Goal: Task Accomplishment & Management: Manage account settings

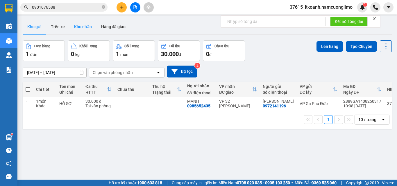
click at [86, 28] on button "Kho nhận" at bounding box center [82, 27] width 27 height 14
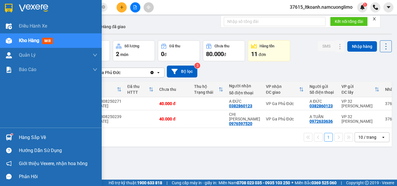
click at [16, 134] on div "Hàng sắp về" at bounding box center [51, 137] width 102 height 13
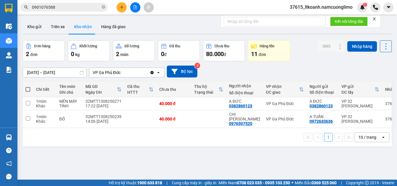
click at [286, 149] on section "Kết quả tìm kiếm ( 2 ) Bộ lọc Mã ĐH Trạng thái Món hàng Tổng cước Chưa cước Ngư…" at bounding box center [198, 93] width 397 height 186
click at [41, 29] on button "Kho gửi" at bounding box center [35, 27] width 24 height 14
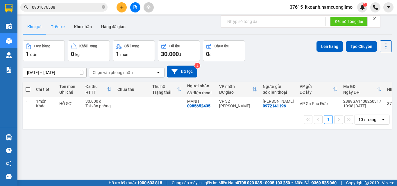
click at [61, 31] on button "Trên xe" at bounding box center [57, 27] width 23 height 14
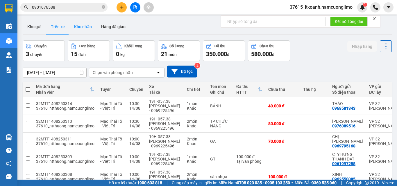
click at [75, 30] on button "Kho nhận" at bounding box center [82, 27] width 27 height 14
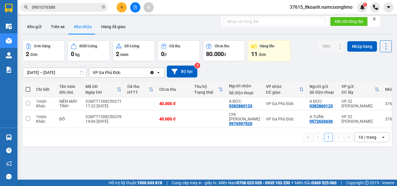
click at [236, 71] on div "[DATE] – [DATE] Press the down arrow key to interact with the calendar and sele…" at bounding box center [207, 72] width 369 height 12
click at [247, 69] on div "[DATE] – [DATE] Press the down arrow key to interact with the calendar and sele…" at bounding box center [207, 72] width 369 height 12
click at [44, 28] on button "Kho gửi" at bounding box center [35, 27] width 24 height 14
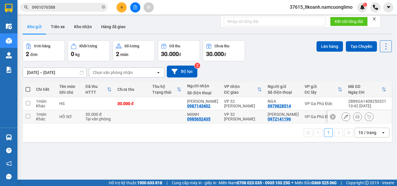
click at [233, 117] on div "VP 32 [PERSON_NAME]" at bounding box center [243, 116] width 38 height 9
checkbox input "true"
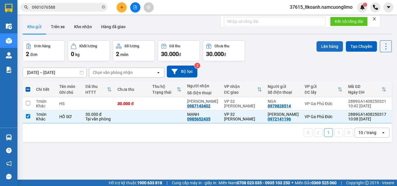
click at [322, 47] on button "Lên hàng" at bounding box center [329, 46] width 26 height 10
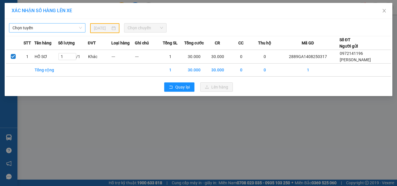
click at [57, 27] on span "Chọn tuyến" at bounding box center [46, 28] width 69 height 9
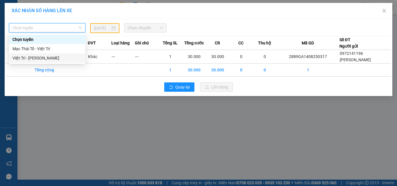
click at [40, 56] on div "Việt Trì - [PERSON_NAME]" at bounding box center [46, 58] width 69 height 6
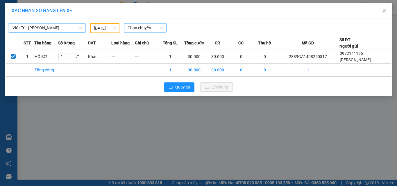
click at [150, 28] on span "Chọn chuyến" at bounding box center [146, 28] width 36 height 9
click at [136, 13] on div "XÁC NHẬN SỐ HÀNG LÊN XE" at bounding box center [199, 11] width 374 height 6
click at [109, 29] on input "[DATE]" at bounding box center [102, 28] width 16 height 6
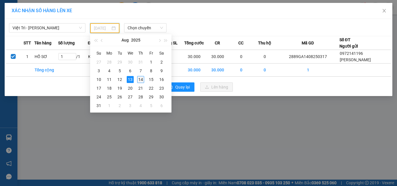
click at [140, 80] on div "14" at bounding box center [140, 79] width 7 height 7
type input "[DATE]"
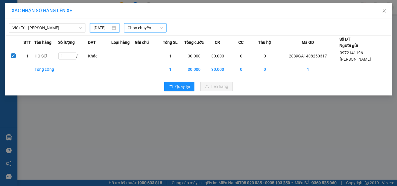
click at [144, 30] on span "Chọn chuyến" at bounding box center [146, 28] width 36 height 9
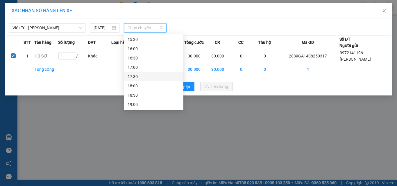
scroll to position [107, 0]
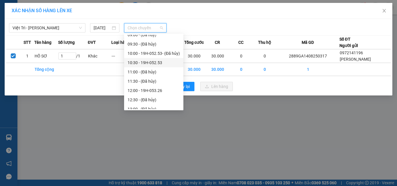
click at [165, 63] on div "10:30 - 19H-052.53" at bounding box center [154, 63] width 52 height 6
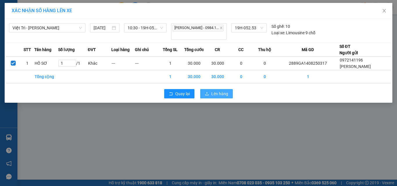
click at [224, 91] on span "Lên hàng" at bounding box center [219, 94] width 17 height 6
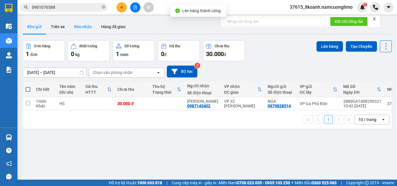
click at [84, 30] on button "Kho nhận" at bounding box center [82, 27] width 27 height 14
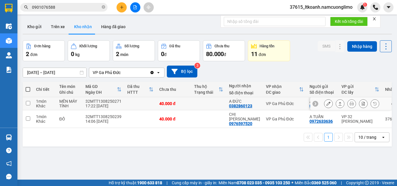
click at [248, 104] on div "0382860123" at bounding box center [240, 106] width 23 height 5
click at [326, 103] on icon at bounding box center [328, 104] width 4 height 4
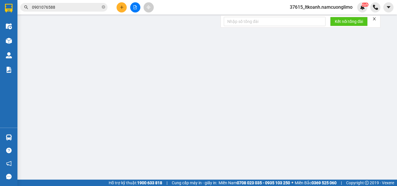
type input "0382860123"
type input "A ĐỨC"
type input "0382860123"
type input "A ĐỨC"
type input "40.000"
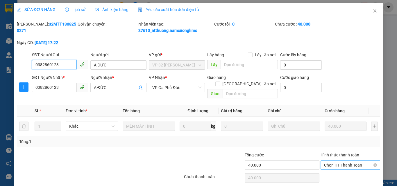
click at [339, 161] on span "Chọn HT Thanh Toán" at bounding box center [350, 165] width 53 height 9
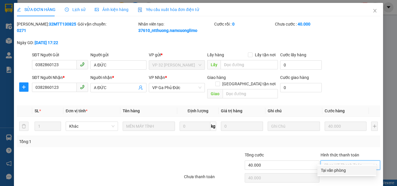
click at [329, 171] on div "Tại văn phòng" at bounding box center [347, 170] width 52 height 6
type input "0"
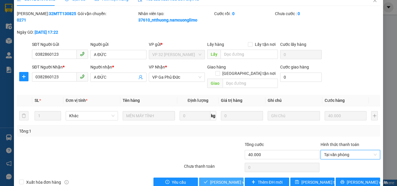
scroll to position [16, 0]
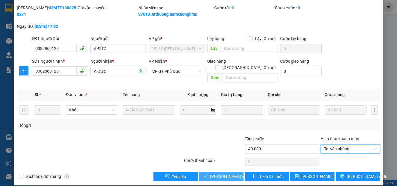
click at [219, 172] on button "[PERSON_NAME] và Giao hàng" at bounding box center [221, 176] width 44 height 9
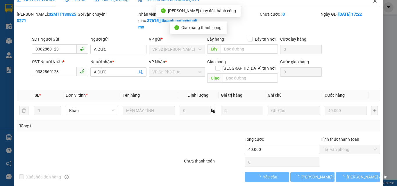
scroll to position [0, 0]
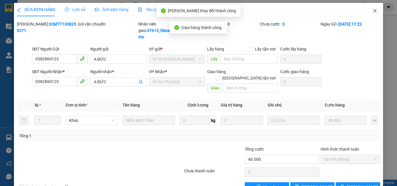
click at [371, 13] on span "Close" at bounding box center [375, 11] width 16 height 16
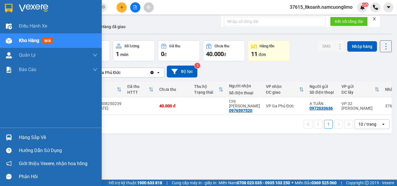
drag, startPoint x: 10, startPoint y: 137, endPoint x: 49, endPoint y: 141, distance: 38.8
click at [10, 137] on img at bounding box center [9, 137] width 6 height 6
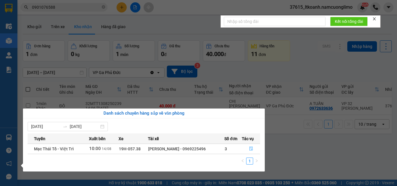
click at [252, 149] on icon "file-done" at bounding box center [251, 149] width 4 height 4
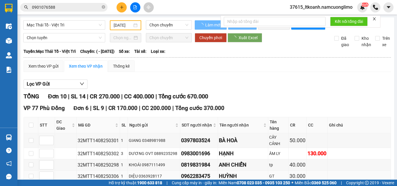
type input "[DATE]"
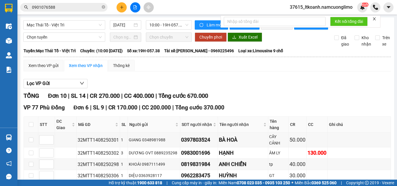
click at [63, 9] on input "0901076588" at bounding box center [66, 7] width 69 height 6
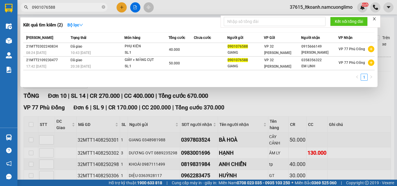
paste input "819831984"
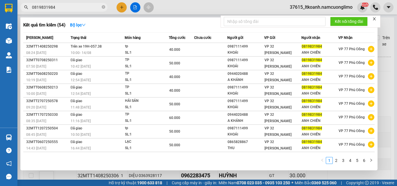
click at [64, 4] on input "0819831984" at bounding box center [66, 7] width 69 height 6
click at [62, 8] on input "0819831984" at bounding box center [66, 7] width 69 height 6
paste input "977843605"
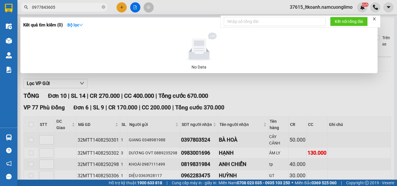
click at [67, 7] on input "0977843605" at bounding box center [66, 7] width 69 height 6
type input "84"
click at [104, 7] on icon "close-circle" at bounding box center [103, 6] width 3 height 3
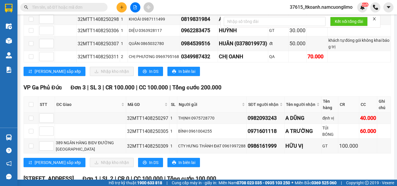
scroll to position [116, 0]
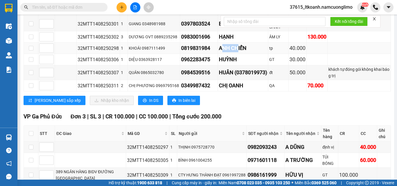
drag, startPoint x: 218, startPoint y: 53, endPoint x: 232, endPoint y: 52, distance: 14.3
click at [232, 52] on div "ANH CHIẾN" at bounding box center [243, 48] width 48 height 8
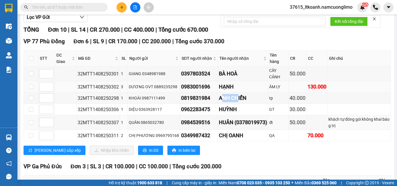
scroll to position [58, 0]
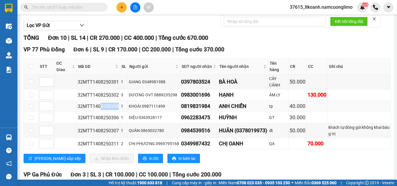
drag, startPoint x: 117, startPoint y: 112, endPoint x: 99, endPoint y: 110, distance: 18.1
click at [99, 110] on td "32MTT1408250298" at bounding box center [98, 106] width 43 height 11
copy div "8250298"
click at [42, 8] on input "text" at bounding box center [66, 7] width 69 height 6
paste input "8250298"
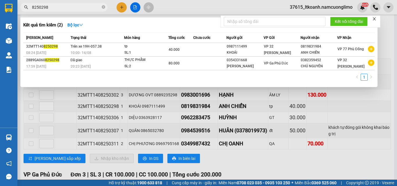
click at [177, 6] on div at bounding box center [198, 93] width 397 height 186
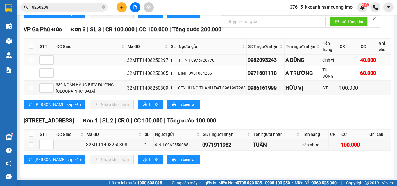
scroll to position [209, 0]
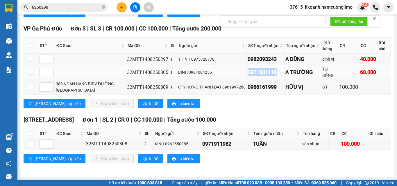
drag, startPoint x: 273, startPoint y: 71, endPoint x: 229, endPoint y: 77, distance: 44.9
click at [229, 77] on tr "32MTT1408250305 1 BÌNH 0961004255 0971601118 A TRƯỜNG TÚI BÓNG 60.000" at bounding box center [207, 72] width 367 height 15
copy tr "BÌNH 0961004255 0971601118"
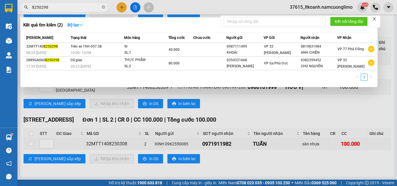
drag, startPoint x: 68, startPoint y: 8, endPoint x: 57, endPoint y: 8, distance: 10.5
click at [57, 8] on input "8250298" at bounding box center [66, 7] width 69 height 6
paste input "097160111"
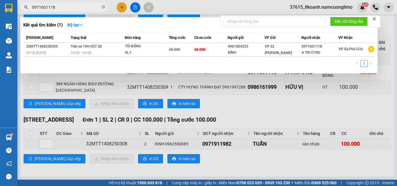
type input "0971601118"
click at [245, 111] on div at bounding box center [198, 93] width 397 height 186
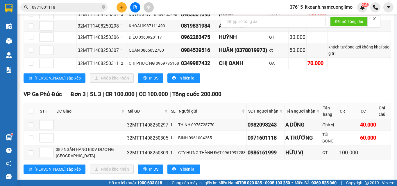
scroll to position [151, 0]
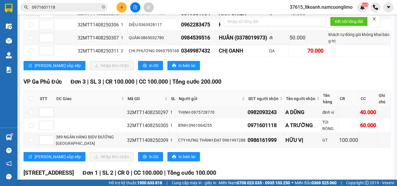
click at [261, 82] on div "VP Ga Phủ Đức Đơn 3 | SL 3 | CR 100.000 | CC 100.000 | Tổng cước 200.000" at bounding box center [207, 82] width 367 height 9
click at [206, 80] on div "TỔNG Đơn 10 | SL 14 | CR 270.000 | CC 400.000 | Tổng cước 670.000 VP 77 Phù Đổn…" at bounding box center [207, 82] width 367 height 284
click at [271, 116] on div "0982093243" at bounding box center [265, 112] width 36 height 8
copy div "0982093243"
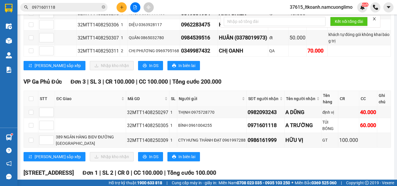
click at [287, 157] on div "[PERSON_NAME] sắp xếp Nhập kho nhận In DS In biên lai" at bounding box center [207, 156] width 367 height 9
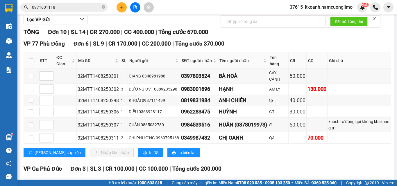
click at [250, 45] on div "VP 77 Phù Đổng Đơn 6 | SL 9 | CR 170.000 | CC 200.000 | Tổng cước 370.000" at bounding box center [207, 44] width 367 height 9
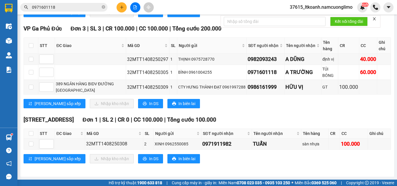
scroll to position [209, 0]
click at [215, 23] on div "TỔNG Đơn 10 | SL 14 | CR 270.000 | CC 400.000 | Tổng cước 670.000 VP 77 Phù Đổn…" at bounding box center [207, 29] width 367 height 284
click at [375, 19] on icon "close" at bounding box center [374, 18] width 3 height 3
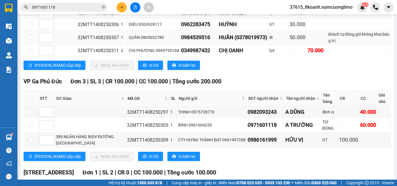
scroll to position [151, 0]
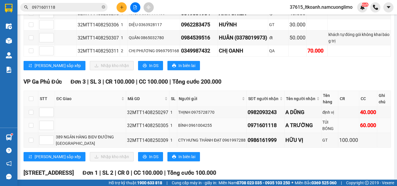
click at [360, 130] on div "60.000" at bounding box center [368, 125] width 16 height 8
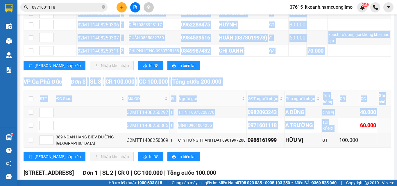
drag, startPoint x: 342, startPoint y: 128, endPoint x: 387, endPoint y: 129, distance: 45.6
click at [387, 129] on div "Mạc Thái Tổ - Việt Trì [DATE] 10:00 - 19H-057.38 - (Đã hủy) Làm mới In phơi In …" at bounding box center [207, 48] width 374 height 364
click at [385, 131] on td at bounding box center [384, 125] width 14 height 15
click at [362, 130] on div "60.000" at bounding box center [368, 125] width 16 height 8
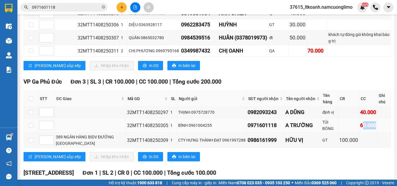
drag, startPoint x: 358, startPoint y: 130, endPoint x: 374, endPoint y: 128, distance: 16.0
click at [374, 128] on tr "32MTT1408250305 1 BÌNH 0961004255 0971601118 A TRƯỜNG TÚI BÓNG 60.000" at bounding box center [207, 125] width 367 height 15
click at [377, 128] on td at bounding box center [384, 125] width 14 height 15
drag, startPoint x: 355, startPoint y: 131, endPoint x: 374, endPoint y: 130, distance: 19.2
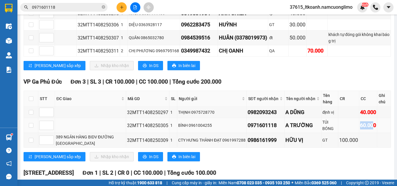
click at [374, 131] on tr "32MTT1408250305 1 BÌNH 0961004255 0971601118 A TRƯỜNG TÚI BÓNG 60.000" at bounding box center [207, 125] width 367 height 15
click at [377, 130] on td at bounding box center [384, 125] width 14 height 15
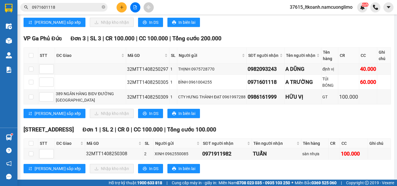
scroll to position [180, 0]
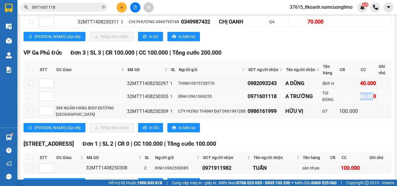
drag, startPoint x: 367, startPoint y: 101, endPoint x: 352, endPoint y: 102, distance: 14.9
click at [352, 102] on tr "32MTT1408250305 1 BÌNH 0961004255 0971601118 A TRƯỜNG TÚI BÓNG 60.000" at bounding box center [207, 96] width 367 height 15
click at [351, 102] on td at bounding box center [348, 96] width 21 height 15
drag, startPoint x: 360, startPoint y: 101, endPoint x: 366, endPoint y: 101, distance: 5.8
click at [364, 101] on div "60.000" at bounding box center [368, 96] width 16 height 8
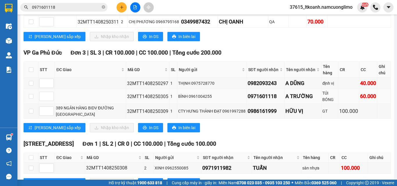
click at [377, 101] on td at bounding box center [384, 96] width 14 height 15
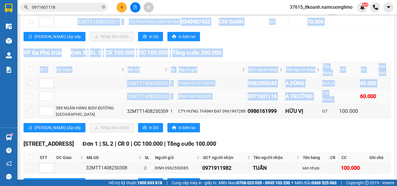
drag, startPoint x: 390, startPoint y: 102, endPoint x: 352, endPoint y: 104, distance: 38.4
click at [352, 104] on main "Mạc Thái Tổ - Việt Trì [DATE] 10:00 - 19H-057.38 - (Đã hủy) Làm mới In phơi In …" at bounding box center [198, 90] width 397 height 180
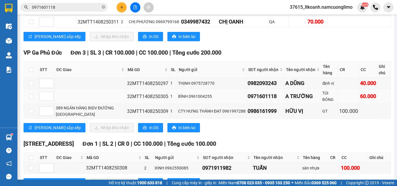
click at [351, 104] on td at bounding box center [348, 96] width 21 height 15
drag, startPoint x: 354, startPoint y: 101, endPoint x: 360, endPoint y: 102, distance: 5.6
click at [360, 102] on tr "32MTT1408250305 1 BÌNH 0961004255 0971601118 A TRƯỜNG TÚI BÓNG 60.000" at bounding box center [207, 96] width 367 height 15
click at [360, 101] on div "60.000" at bounding box center [368, 96] width 16 height 8
drag, startPoint x: 377, startPoint y: 101, endPoint x: 353, endPoint y: 103, distance: 24.4
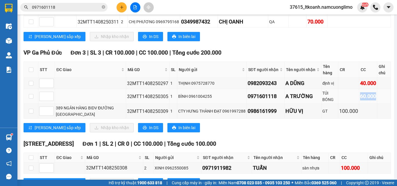
click at [353, 103] on tr "32MTT1408250305 1 BÌNH 0961004255 0971601118 A TRƯỜNG TÚI BÓNG 60.000" at bounding box center [207, 96] width 367 height 15
click at [353, 103] on td at bounding box center [348, 96] width 21 height 15
click at [361, 101] on div "60.000" at bounding box center [368, 96] width 16 height 8
click at [377, 101] on td at bounding box center [384, 96] width 14 height 15
drag, startPoint x: 372, startPoint y: 101, endPoint x: 346, endPoint y: 100, distance: 25.6
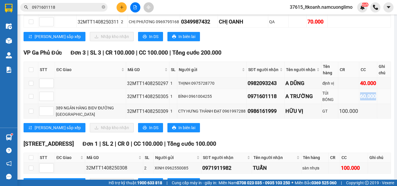
click at [346, 100] on tr "32MTT1408250305 1 BÌNH 0961004255 0971601118 A TRƯỜNG TÚI BÓNG 60.000" at bounding box center [207, 96] width 367 height 15
click at [346, 100] on td at bounding box center [348, 96] width 21 height 15
drag, startPoint x: 363, startPoint y: 100, endPoint x: 372, endPoint y: 100, distance: 9.3
click at [372, 100] on tr "32MTT1408250305 1 BÌNH 0961004255 0971601118 A TRƯỜNG TÚI BÓNG 60.000" at bounding box center [207, 96] width 367 height 15
click at [377, 100] on td at bounding box center [384, 96] width 14 height 15
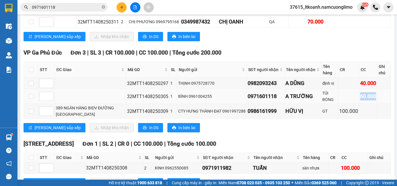
drag, startPoint x: 375, startPoint y: 100, endPoint x: 354, endPoint y: 100, distance: 20.3
click at [354, 100] on tr "32MTT1408250305 1 BÌNH 0961004255 0971601118 A TRƯỜNG TÚI BÓNG 60.000" at bounding box center [207, 96] width 367 height 15
click at [360, 100] on div "60.000" at bounding box center [368, 96] width 16 height 8
drag, startPoint x: 354, startPoint y: 100, endPoint x: 372, endPoint y: 102, distance: 17.8
click at [372, 102] on tr "32MTT1408250305 1 BÌNH 0961004255 0971601118 A TRƯỜNG TÚI BÓNG 60.000" at bounding box center [207, 96] width 367 height 15
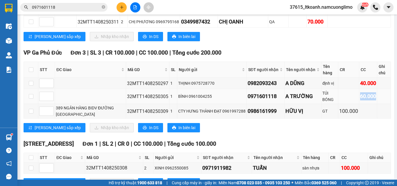
click at [377, 103] on td at bounding box center [384, 96] width 14 height 15
drag, startPoint x: 373, startPoint y: 102, endPoint x: 366, endPoint y: 101, distance: 6.9
click at [377, 102] on td at bounding box center [384, 96] width 14 height 15
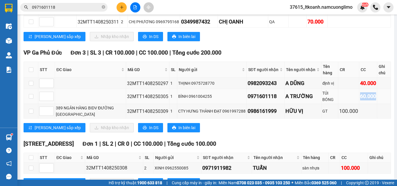
click at [366, 101] on div "60.000" at bounding box center [368, 96] width 16 height 8
click at [377, 97] on td at bounding box center [384, 96] width 14 height 15
drag, startPoint x: 377, startPoint y: 100, endPoint x: 358, endPoint y: 101, distance: 19.5
click at [358, 101] on tr "32MTT1408250305 1 BÌNH 0961004255 0971601118 A TRƯỜNG TÚI BÓNG 60.000" at bounding box center [207, 96] width 367 height 15
click at [360, 101] on div "60.000" at bounding box center [368, 96] width 16 height 8
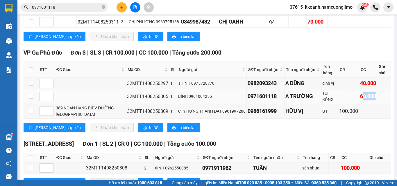
click at [363, 101] on div "60.000" at bounding box center [368, 96] width 16 height 8
click at [364, 101] on div "60.000" at bounding box center [368, 96] width 16 height 8
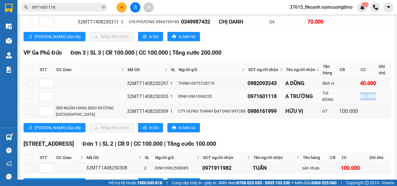
click at [360, 101] on div "60.000" at bounding box center [368, 96] width 16 height 8
click at [363, 101] on div "60.000" at bounding box center [368, 96] width 16 height 8
click at [367, 101] on div "60.000" at bounding box center [368, 96] width 16 height 8
click at [30, 72] on input "checkbox" at bounding box center [31, 69] width 5 height 5
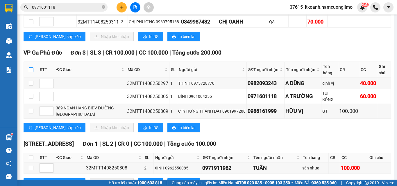
checkbox input "true"
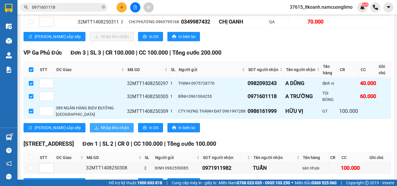
click at [101, 131] on span "Nhập kho nhận" at bounding box center [115, 128] width 28 height 6
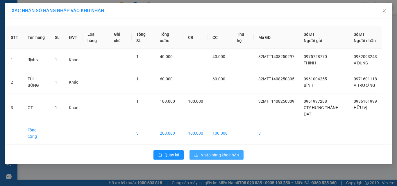
click at [230, 156] on span "Nhập hàng kho nhận" at bounding box center [219, 155] width 38 height 6
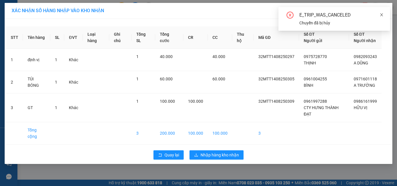
click at [381, 16] on icon "close" at bounding box center [381, 15] width 4 height 4
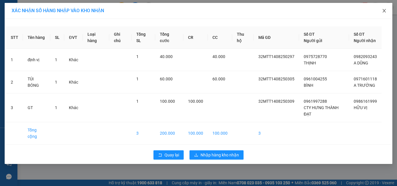
click at [384, 13] on icon "close" at bounding box center [384, 10] width 5 height 5
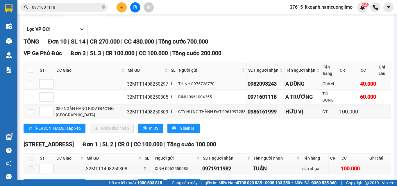
scroll to position [58, 0]
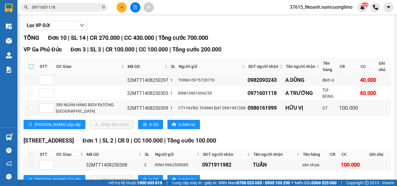
click at [30, 69] on input "checkbox" at bounding box center [31, 66] width 5 height 5
checkbox input "true"
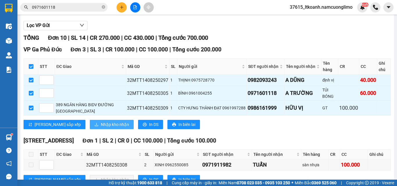
click at [101, 126] on span "Nhập kho nhận" at bounding box center [115, 124] width 28 height 6
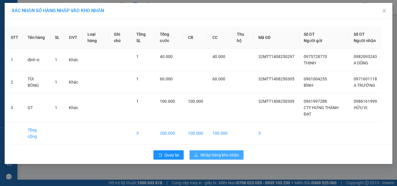
click at [227, 156] on span "Nhập hàng kho nhận" at bounding box center [219, 155] width 38 height 6
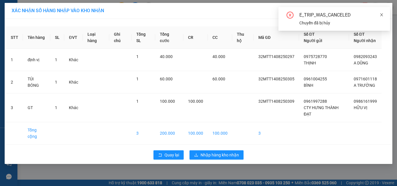
click at [382, 15] on icon "close" at bounding box center [381, 14] width 3 height 3
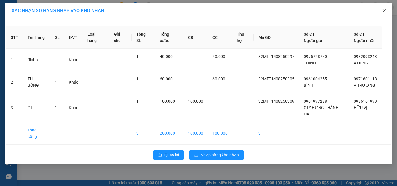
click at [385, 11] on icon "close" at bounding box center [384, 10] width 5 height 5
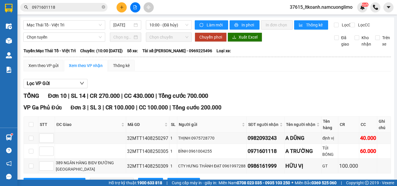
click at [266, 87] on div "Lọc VP Gửi" at bounding box center [207, 84] width 367 height 10
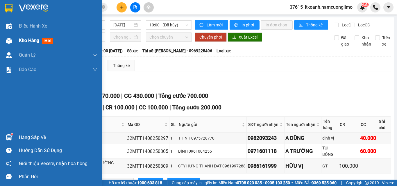
click at [20, 42] on span "Kho hàng" at bounding box center [29, 41] width 20 height 6
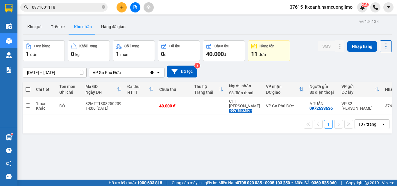
click at [245, 77] on div "[DATE] – [DATE] Press the down arrow key to interact with the calendar and sele…" at bounding box center [207, 72] width 369 height 12
click at [254, 74] on div "[DATE] – [DATE] Press the down arrow key to interact with the calendar and sele…" at bounding box center [207, 72] width 369 height 12
click at [216, 28] on div "Kho gửi Trên xe Kho nhận Hàng đã giao" at bounding box center [207, 27] width 369 height 15
click at [150, 33] on div "Kho gửi Trên xe Kho nhận Hàng đã giao" at bounding box center [207, 27] width 369 height 15
click at [187, 17] on div "ver 1.8.138 Kho gửi Trên xe Kho nhận Hàng đã giao Đơn hàng 1 đơn Khối lượng 0 k…" at bounding box center [207, 110] width 374 height 186
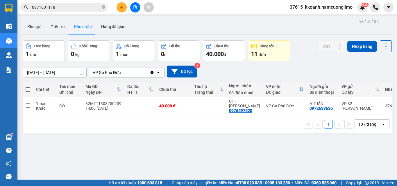
click at [191, 123] on div "1 10 / trang open" at bounding box center [207, 124] width 364 height 10
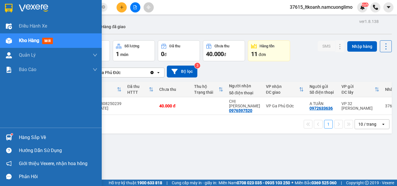
click at [10, 136] on img at bounding box center [9, 137] width 6 height 6
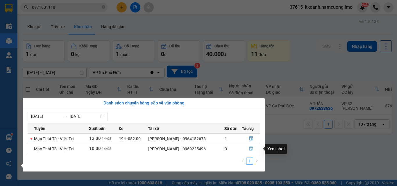
click at [250, 147] on icon "file-done" at bounding box center [251, 149] width 4 height 4
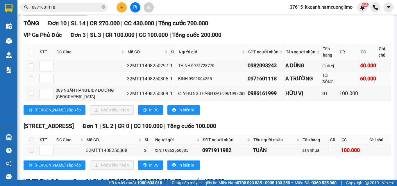
scroll to position [87, 0]
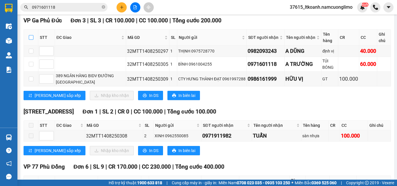
click at [30, 40] on input "checkbox" at bounding box center [31, 37] width 5 height 5
checkbox input "true"
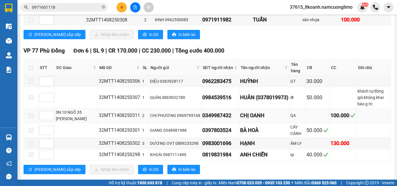
scroll to position [58, 0]
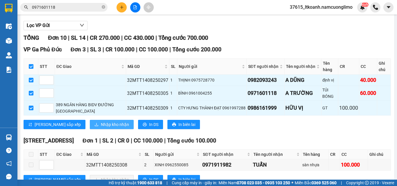
click at [101, 128] on span "Nhập kho nhận" at bounding box center [115, 124] width 28 height 6
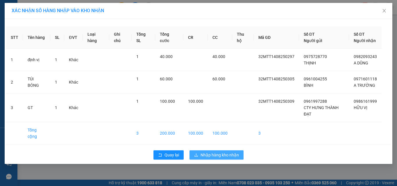
click at [223, 155] on span "Nhập hàng kho nhận" at bounding box center [219, 155] width 38 height 6
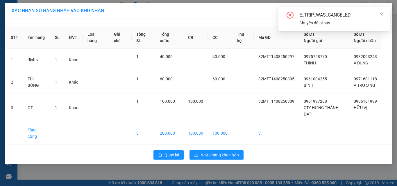
click at [385, 15] on div "E_TRIP_WAS_CANCELED Chuyến đã bị hủy" at bounding box center [334, 19] width 112 height 24
click at [380, 14] on icon "close" at bounding box center [381, 15] width 4 height 4
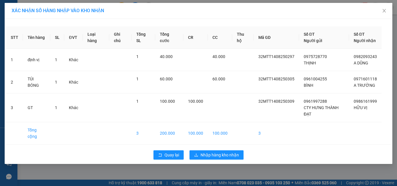
click at [222, 161] on div "Quay lại Nhập hàng kho nhận" at bounding box center [198, 155] width 385 height 15
click at [224, 157] on span "Nhập hàng kho nhận" at bounding box center [219, 155] width 38 height 6
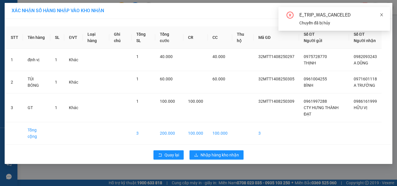
click at [380, 15] on icon "close" at bounding box center [381, 15] width 4 height 4
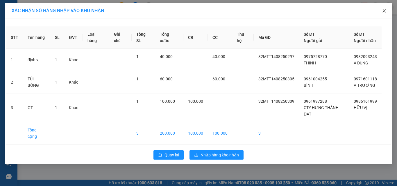
click at [381, 10] on span "Close" at bounding box center [384, 11] width 16 height 16
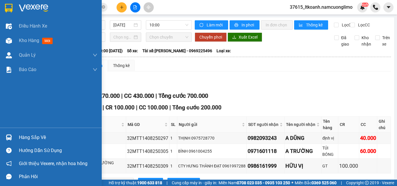
click at [25, 134] on div "Hàng sắp về" at bounding box center [58, 137] width 78 height 9
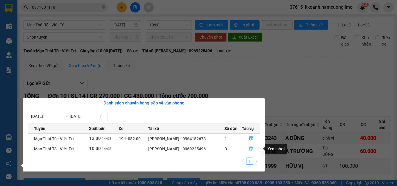
click at [250, 148] on icon "file-done" at bounding box center [251, 149] width 4 height 4
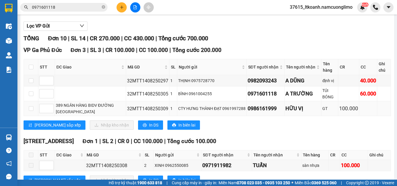
scroll to position [58, 0]
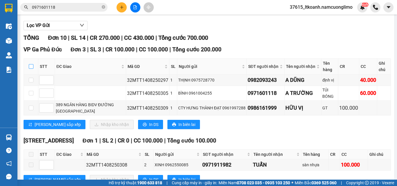
click at [33, 69] on input "checkbox" at bounding box center [31, 66] width 5 height 5
checkbox input "true"
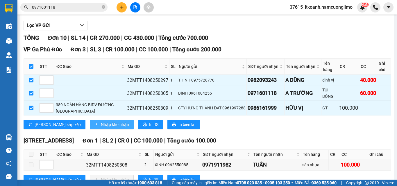
click at [101, 128] on span "Nhập kho nhận" at bounding box center [115, 124] width 28 height 6
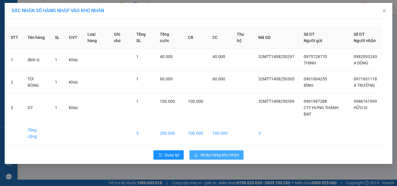
click at [220, 152] on span "Nhập hàng kho nhận" at bounding box center [219, 155] width 38 height 6
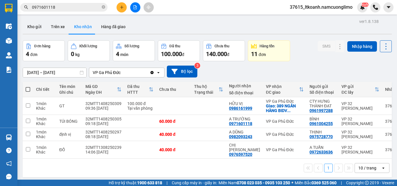
click at [280, 78] on div "[DATE] – [DATE] Press the down arrow key to interact with the calendar and sele…" at bounding box center [207, 71] width 369 height 21
click at [298, 59] on div "Đơn hàng 4 đơn Khối lượng 0 kg Số lượng 4 món Đã thu 100.000 đ Chưa thu 140.000…" at bounding box center [207, 50] width 369 height 21
click at [137, 4] on button at bounding box center [135, 7] width 10 height 10
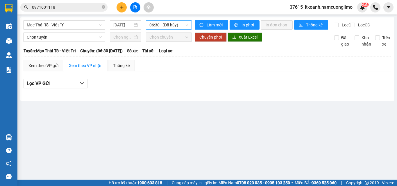
click at [177, 26] on span "06:30 - (Đã hủy)" at bounding box center [168, 25] width 39 height 9
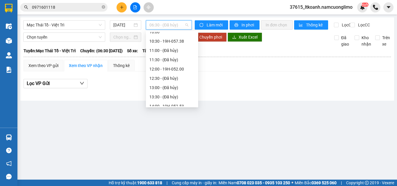
scroll to position [58, 0]
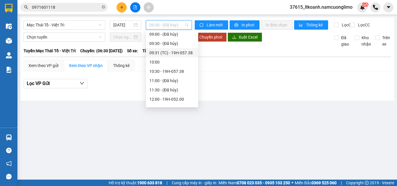
click at [177, 52] on div "09:31 (TC) - 19H-057.38" at bounding box center [171, 53] width 45 height 6
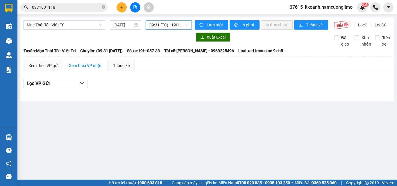
click at [184, 26] on span "09:31 (TC) - 19H-057.38" at bounding box center [168, 25] width 39 height 9
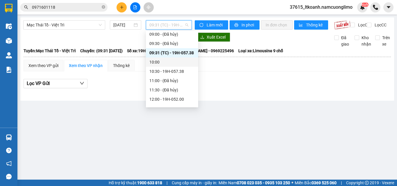
click at [180, 61] on div "10:00" at bounding box center [171, 62] width 45 height 6
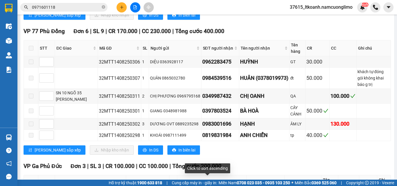
scroll to position [38, 0]
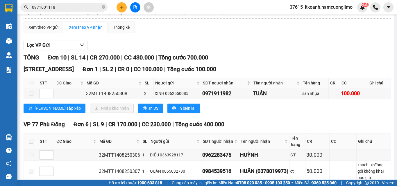
click at [30, 85] on span at bounding box center [31, 83] width 5 height 5
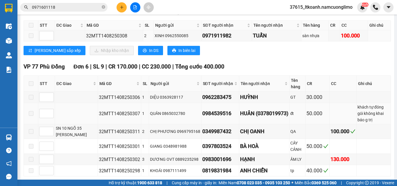
scroll to position [96, 0]
click at [33, 87] on label at bounding box center [31, 83] width 5 height 6
click at [32, 115] on span at bounding box center [31, 113] width 5 height 5
click at [34, 128] on td at bounding box center [31, 131] width 15 height 15
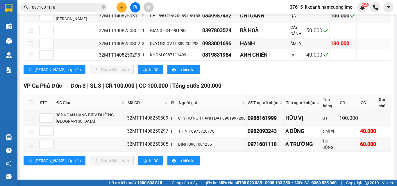
scroll to position [213, 0]
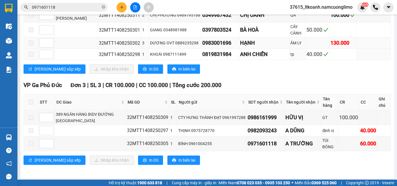
click at [33, 46] on td at bounding box center [31, 42] width 15 height 11
click at [29, 49] on td at bounding box center [31, 54] width 15 height 11
click at [31, 52] on label at bounding box center [31, 54] width 5 height 6
click at [31, 52] on span at bounding box center [31, 54] width 5 height 5
click at [30, 37] on td at bounding box center [31, 42] width 15 height 11
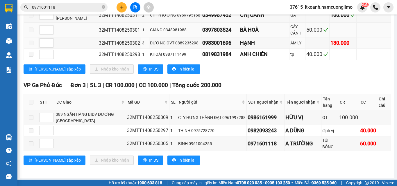
click at [30, 30] on span at bounding box center [31, 30] width 5 height 5
click at [31, 27] on label at bounding box center [31, 30] width 5 height 6
click at [30, 101] on span at bounding box center [31, 102] width 5 height 5
drag, startPoint x: 34, startPoint y: 116, endPoint x: 38, endPoint y: 133, distance: 17.5
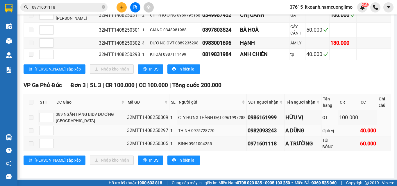
click at [34, 120] on td at bounding box center [31, 117] width 15 height 15
click at [38, 133] on td at bounding box center [31, 130] width 15 height 11
drag, startPoint x: 38, startPoint y: 133, endPoint x: 65, endPoint y: 128, distance: 27.7
click at [38, 134] on td at bounding box center [31, 130] width 15 height 11
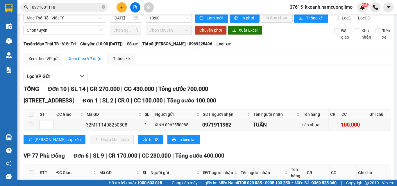
scroll to position [0, 0]
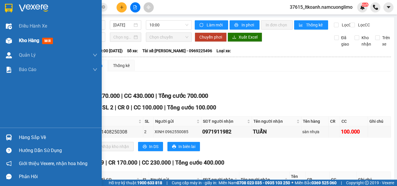
click at [24, 40] on span "Kho hàng" at bounding box center [29, 41] width 20 height 6
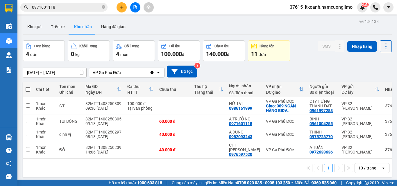
click at [306, 56] on div "Đơn hàng 4 đơn Khối lượng 0 kg Số lượng 4 món Đã thu 100.000 đ Chưa thu 140.000…" at bounding box center [207, 50] width 369 height 21
click at [289, 74] on div "[DATE] – [DATE] Press the down arrow key to interact with the calendar and sele…" at bounding box center [207, 72] width 369 height 12
click at [283, 73] on div "[DATE] – [DATE] Press the down arrow key to interact with the calendar and sele…" at bounding box center [207, 72] width 369 height 12
click at [288, 76] on div "[DATE] – [DATE] Press the down arrow key to interact with the calendar and sele…" at bounding box center [207, 72] width 369 height 12
click at [285, 75] on div "[DATE] – [DATE] Press the down arrow key to interact with the calendar and sele…" at bounding box center [207, 72] width 369 height 12
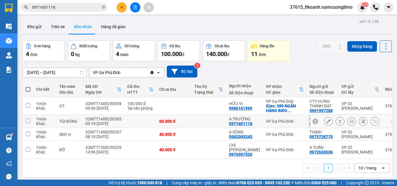
click at [203, 119] on td at bounding box center [208, 121] width 35 height 13
checkbox input "true"
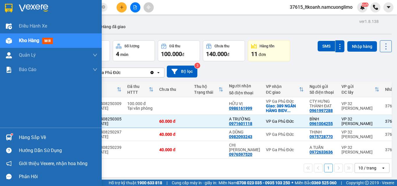
click at [13, 132] on div at bounding box center [9, 137] width 10 height 10
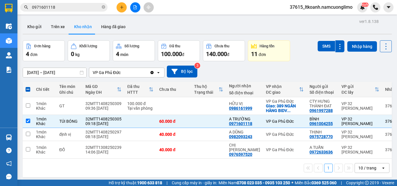
click at [268, 77] on section "Kết quả tìm kiếm ( 1 ) Bộ lọc Mã ĐH Trạng thái Món hàng Tổng cước Chưa cước Ngư…" at bounding box center [198, 93] width 397 height 186
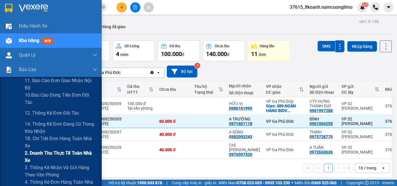
click at [55, 159] on span "2. Doanh thu thực tế toàn nhà xe" at bounding box center [61, 157] width 73 height 15
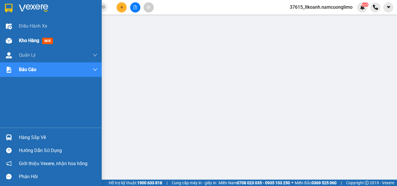
click at [26, 37] on div "Kho hàng mới" at bounding box center [37, 40] width 36 height 7
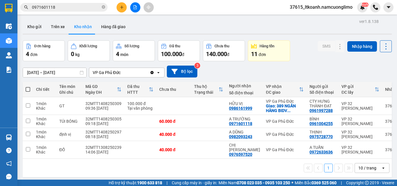
click at [119, 170] on div "1 10 / trang open" at bounding box center [207, 168] width 364 height 10
click at [33, 26] on button "Kho gửi" at bounding box center [35, 27] width 24 height 14
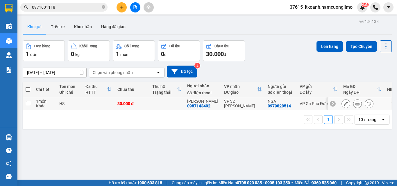
drag, startPoint x: 230, startPoint y: 102, endPoint x: 317, endPoint y: 84, distance: 89.7
click at [231, 102] on div "VP 32 [PERSON_NAME]" at bounding box center [243, 103] width 38 height 9
checkbox input "true"
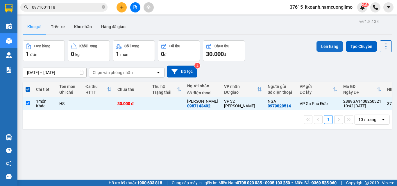
click at [321, 47] on button "Lên hàng" at bounding box center [329, 46] width 26 height 10
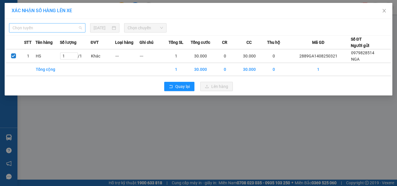
click at [80, 27] on span "Chọn tuyến" at bounding box center [46, 28] width 69 height 9
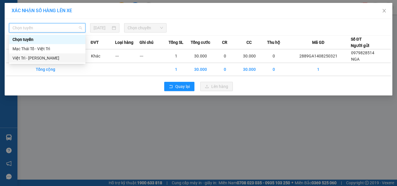
click at [30, 57] on div "Việt Trì - [PERSON_NAME]" at bounding box center [46, 58] width 69 height 6
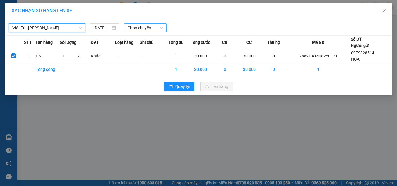
click at [150, 28] on span "Chọn chuyến" at bounding box center [146, 28] width 36 height 9
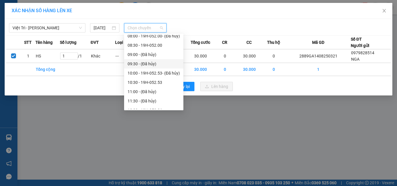
scroll to position [116, 0]
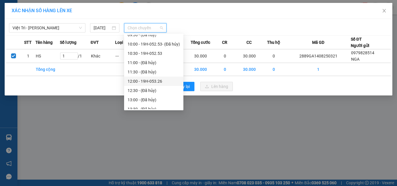
click at [165, 83] on div "12:00 - 19H-053.26" at bounding box center [154, 81] width 52 height 6
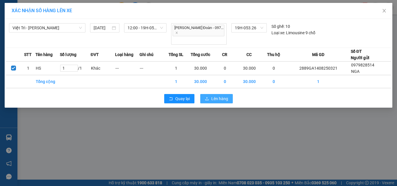
click at [223, 96] on span "Lên hàng" at bounding box center [219, 99] width 17 height 6
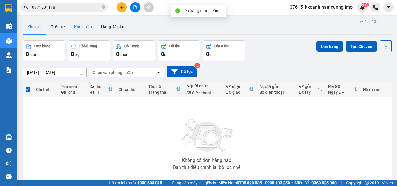
click at [79, 33] on button "Kho nhận" at bounding box center [82, 27] width 27 height 14
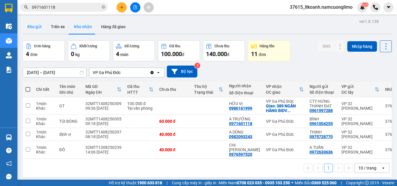
click at [37, 28] on button "Kho gửi" at bounding box center [35, 27] width 24 height 14
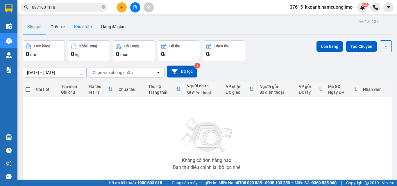
click at [82, 28] on button "Kho nhận" at bounding box center [82, 27] width 27 height 14
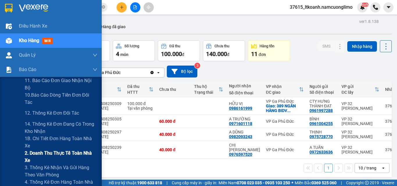
click at [56, 150] on span "2. Doanh thu thực tế toàn nhà xe" at bounding box center [61, 157] width 73 height 15
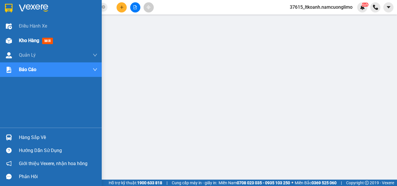
click at [40, 44] on div "Kho hàng mới" at bounding box center [58, 40] width 78 height 15
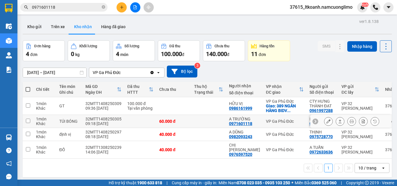
click at [326, 121] on icon at bounding box center [328, 121] width 4 height 4
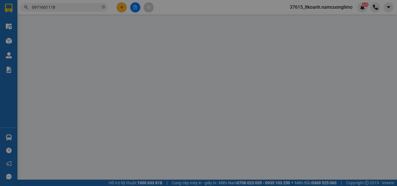
type input "0961004255"
type input "BÌNH"
type input "0971601118"
type input "A TRƯỜNG"
type input "60.000"
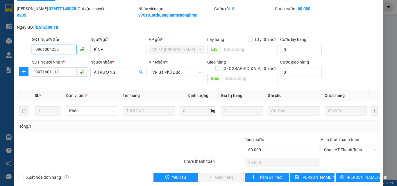
scroll to position [16, 0]
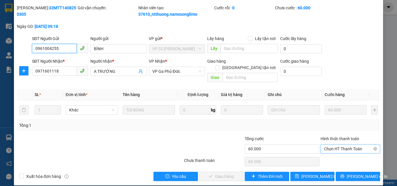
click at [329, 145] on span "Chọn HT Thanh Toán" at bounding box center [350, 149] width 53 height 9
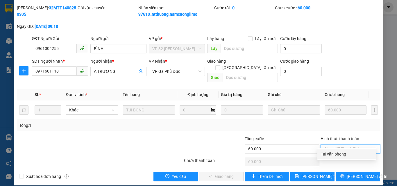
click at [331, 153] on div "Tại văn phòng" at bounding box center [347, 154] width 52 height 6
type input "0"
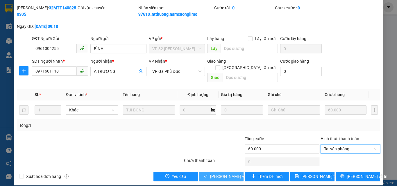
drag, startPoint x: 215, startPoint y: 169, endPoint x: 237, endPoint y: 158, distance: 25.2
click at [216, 173] on span "[PERSON_NAME] và Giao hàng" at bounding box center [238, 176] width 56 height 6
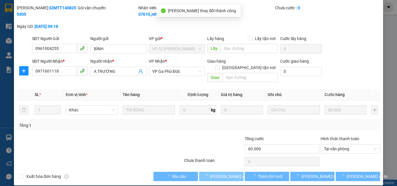
scroll to position [0, 0]
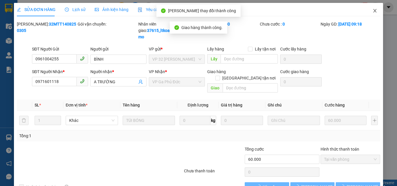
click at [372, 9] on icon "close" at bounding box center [374, 10] width 5 height 5
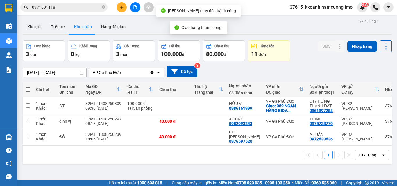
click at [253, 24] on div "Kho gửi Trên xe Kho nhận Hàng đã giao" at bounding box center [207, 27] width 369 height 15
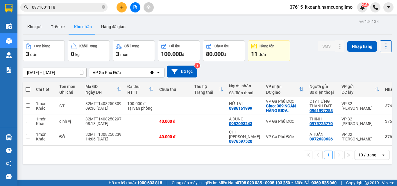
click at [284, 75] on div "[DATE] – [DATE] Press the down arrow key to interact with the calendar and sele…" at bounding box center [207, 72] width 369 height 12
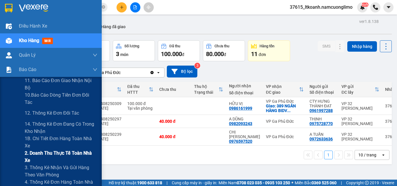
scroll to position [29, 0]
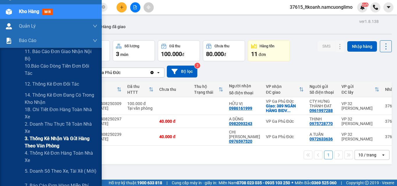
click at [45, 139] on span "3. Thống kê nhận và gửi hàng theo văn phòng" at bounding box center [61, 142] width 73 height 15
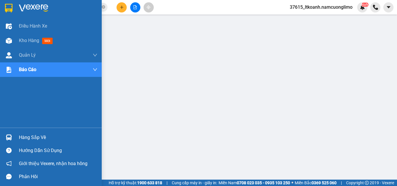
click at [5, 9] on img at bounding box center [9, 8] width 8 height 9
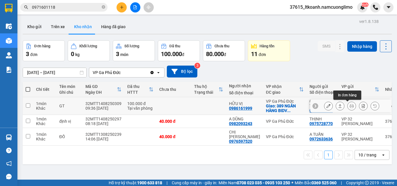
click at [349, 107] on icon at bounding box center [351, 106] width 4 height 4
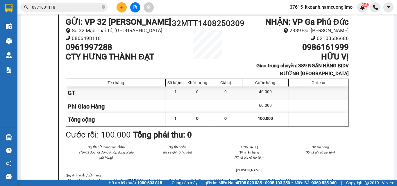
scroll to position [87, 0]
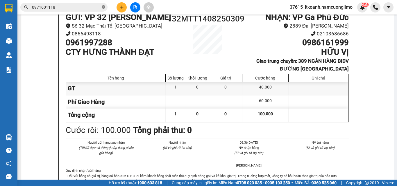
click at [103, 6] on icon "close-circle" at bounding box center [103, 6] width 3 height 3
paste input "0786262001"
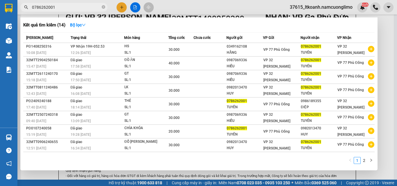
type input "0786262001"
drag, startPoint x: 383, startPoint y: 26, endPoint x: 382, endPoint y: 21, distance: 5.1
click at [385, 25] on div at bounding box center [198, 93] width 397 height 186
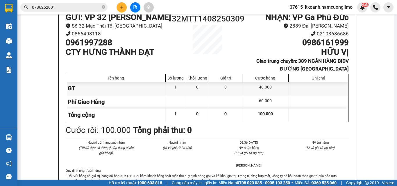
scroll to position [0, 0]
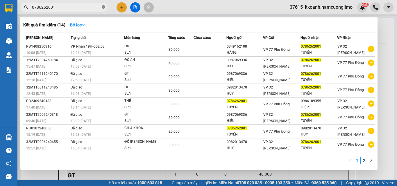
click at [103, 7] on icon "close-circle" at bounding box center [103, 6] width 3 height 3
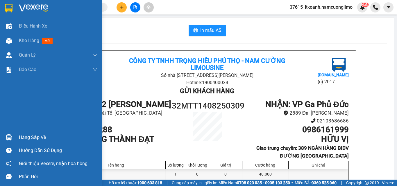
click at [6, 7] on img at bounding box center [9, 8] width 8 height 9
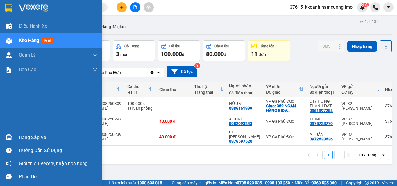
click at [9, 8] on img at bounding box center [9, 8] width 8 height 9
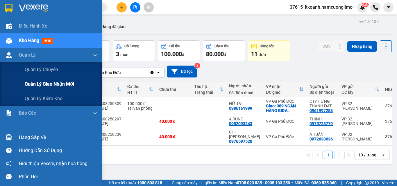
click at [46, 85] on span "Quản lý giao nhận mới" at bounding box center [49, 83] width 49 height 7
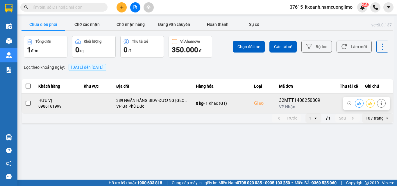
click at [30, 103] on span at bounding box center [28, 103] width 5 height 5
click at [25, 100] on input "checkbox" at bounding box center [25, 100] width 0 height 0
click at [371, 105] on icon at bounding box center [370, 103] width 4 height 3
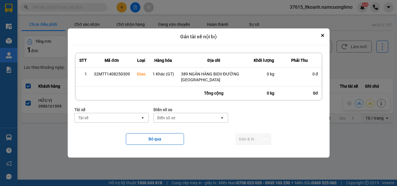
click at [126, 120] on div "Tài xế" at bounding box center [108, 117] width 66 height 9
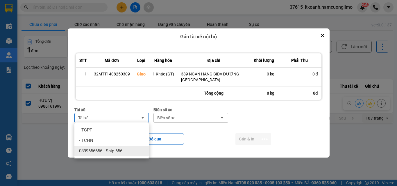
click at [107, 151] on span "0899656656 - Ship 656" at bounding box center [100, 151] width 43 height 6
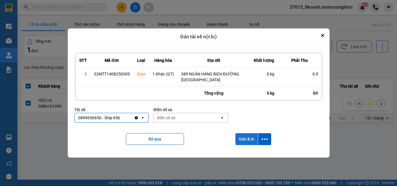
click at [244, 141] on button "Gán & In" at bounding box center [246, 139] width 22 height 12
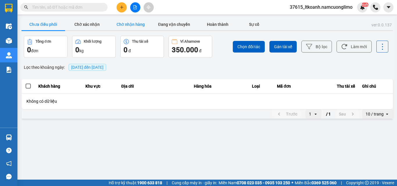
click at [129, 24] on button "Chờ nhận hàng" at bounding box center [131, 25] width 44 height 12
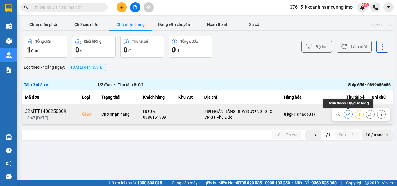
click at [347, 114] on icon at bounding box center [348, 114] width 4 height 4
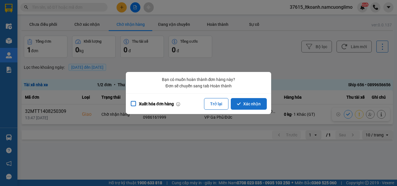
click at [246, 105] on button "Xác nhận" at bounding box center [249, 104] width 36 height 12
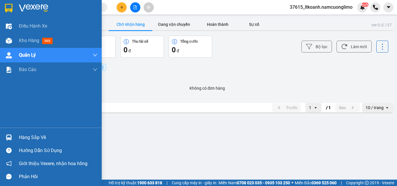
click at [20, 138] on div "Hàng sắp về" at bounding box center [58, 137] width 78 height 9
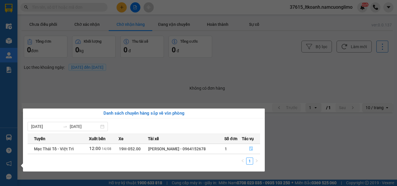
click at [251, 150] on icon "file-done" at bounding box center [251, 149] width 4 height 4
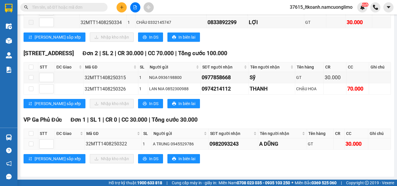
scroll to position [182, 0]
click at [33, 144] on td at bounding box center [31, 144] width 15 height 11
click at [29, 144] on input "checkbox" at bounding box center [31, 144] width 5 height 5
checkbox input "true"
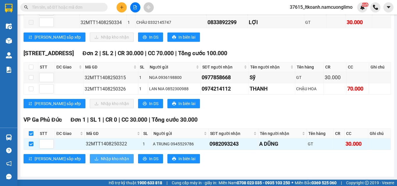
click at [101, 161] on span "Nhập kho nhận" at bounding box center [115, 159] width 28 height 6
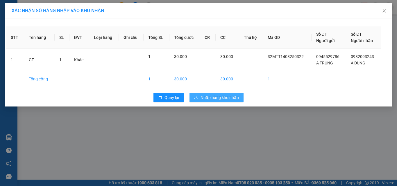
click at [238, 95] on span "Nhập hàng kho nhận" at bounding box center [219, 97] width 38 height 6
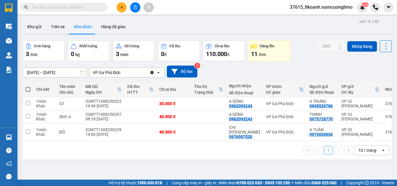
click at [306, 60] on div "Đơn hàng 3 đơn Khối lượng 0 kg Số lượng 3 món Đã thu 0 đ Chưa thu 110.000 đ Hàn…" at bounding box center [207, 50] width 369 height 21
